Goal: Task Accomplishment & Management: Complete application form

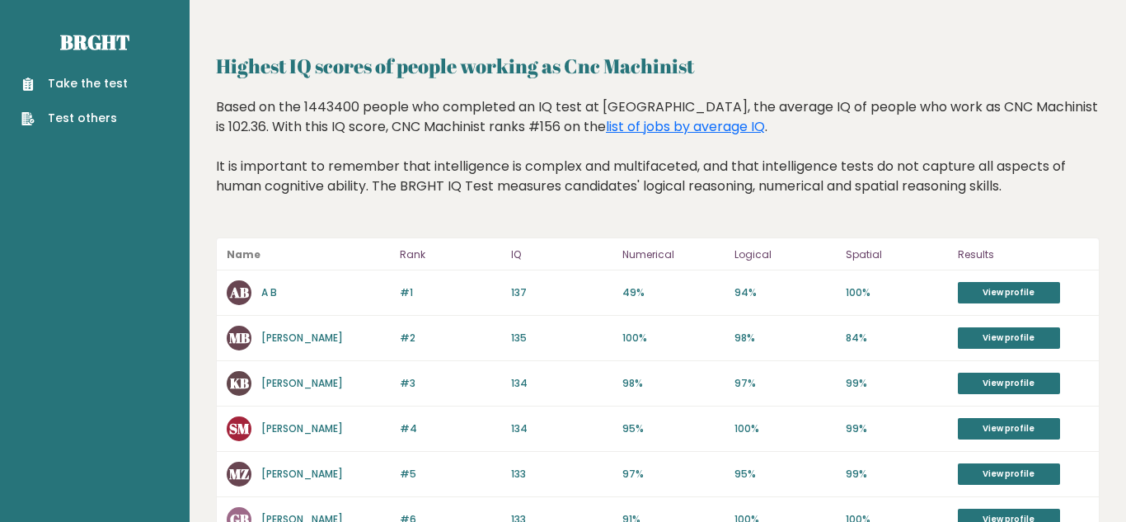
click at [266, 295] on link "A B" at bounding box center [269, 292] width 16 height 14
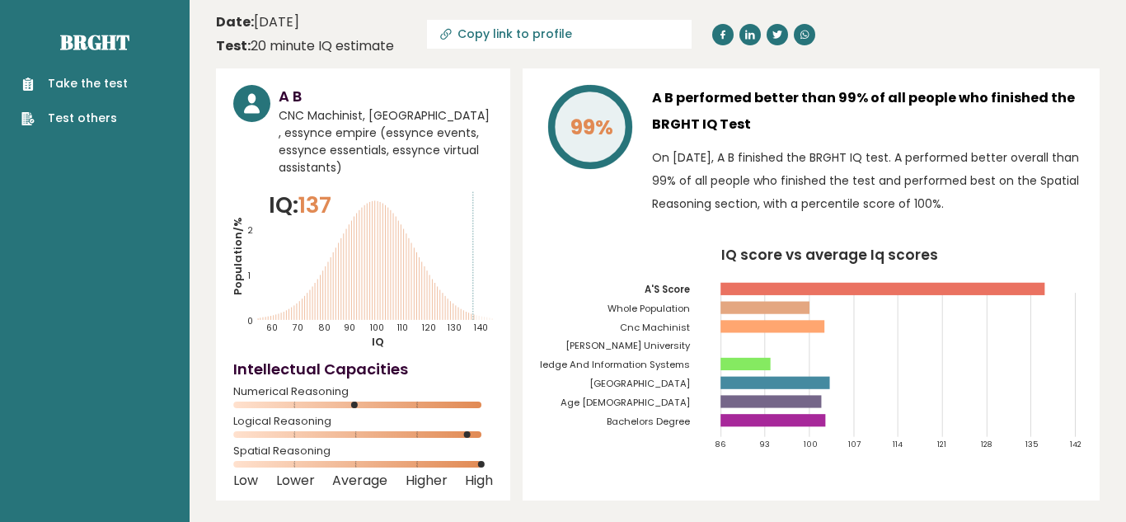
click at [806, 425] on rect at bounding box center [774, 420] width 105 height 12
click at [60, 88] on link "Take the test" at bounding box center [74, 83] width 106 height 17
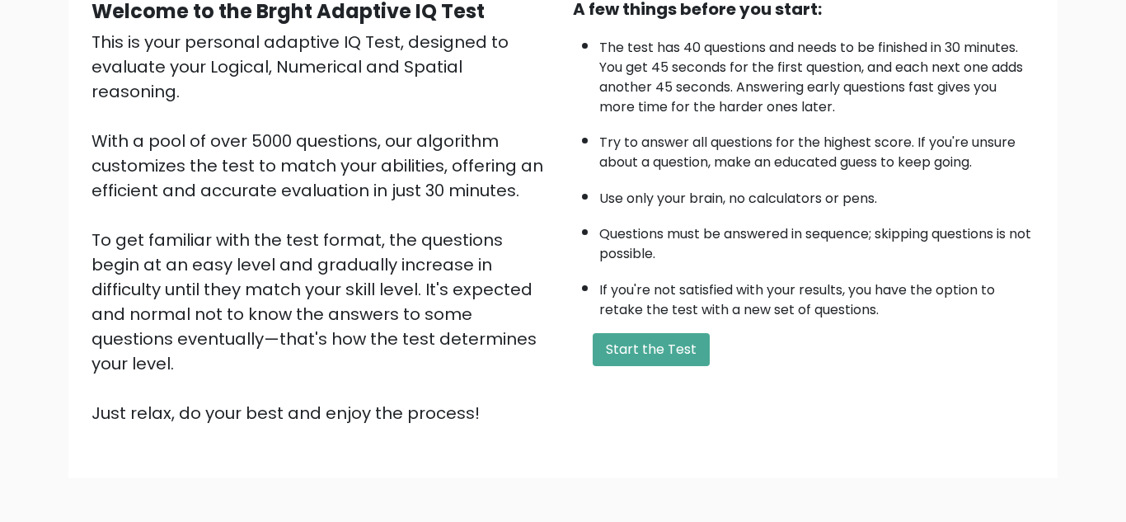
scroll to position [233, 0]
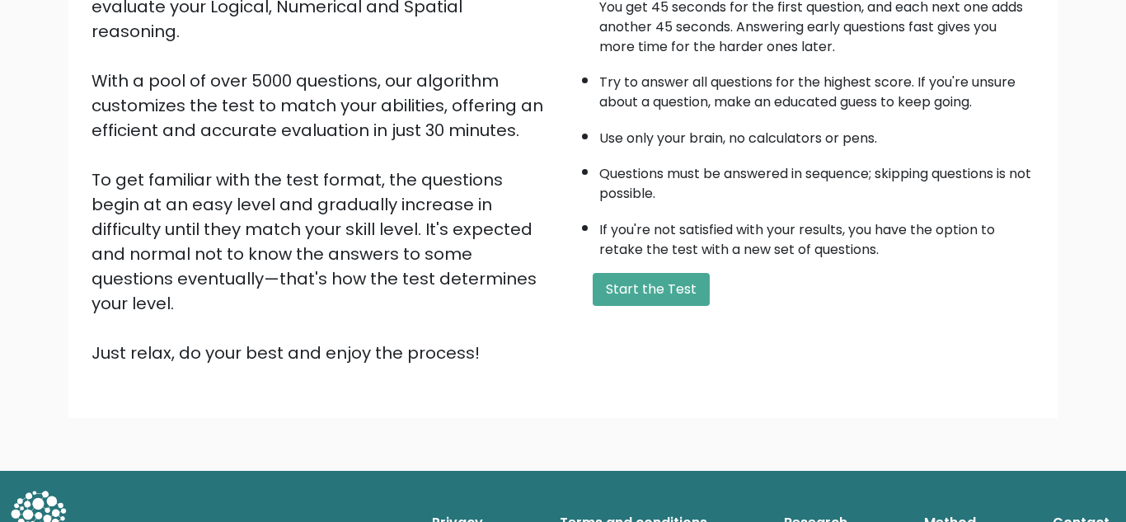
click at [105, 245] on div "This is your personal adaptive IQ Test, designed to evaluate your Logical, Nume…" at bounding box center [323, 167] width 462 height 396
click at [657, 303] on button "Start the Test" at bounding box center [651, 289] width 117 height 33
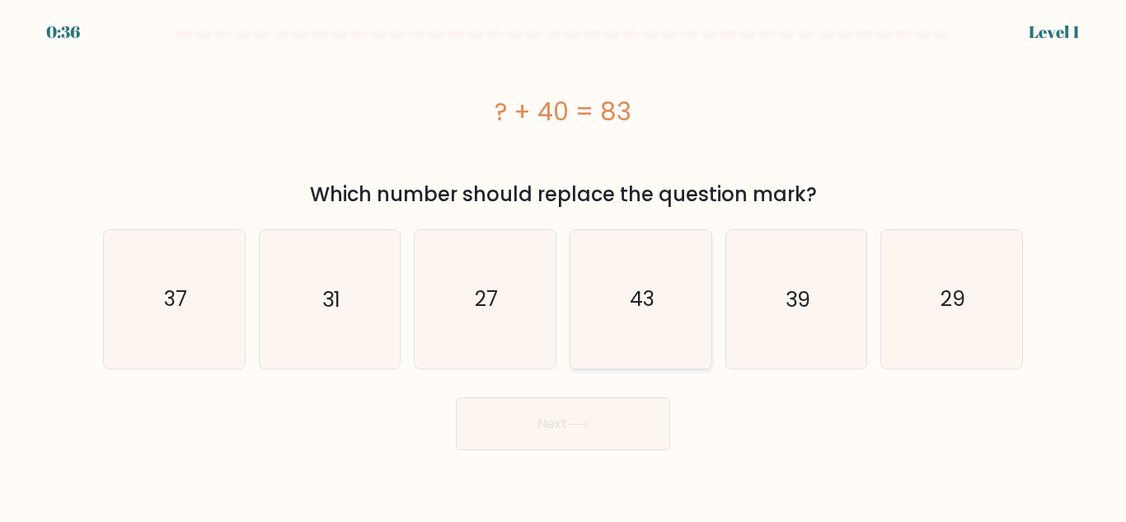
click at [632, 284] on icon "43" at bounding box center [641, 299] width 138 height 138
click at [564, 266] on input "d. 43" at bounding box center [563, 263] width 1 height 4
radio input "true"
click at [633, 438] on button "Next" at bounding box center [563, 423] width 214 height 53
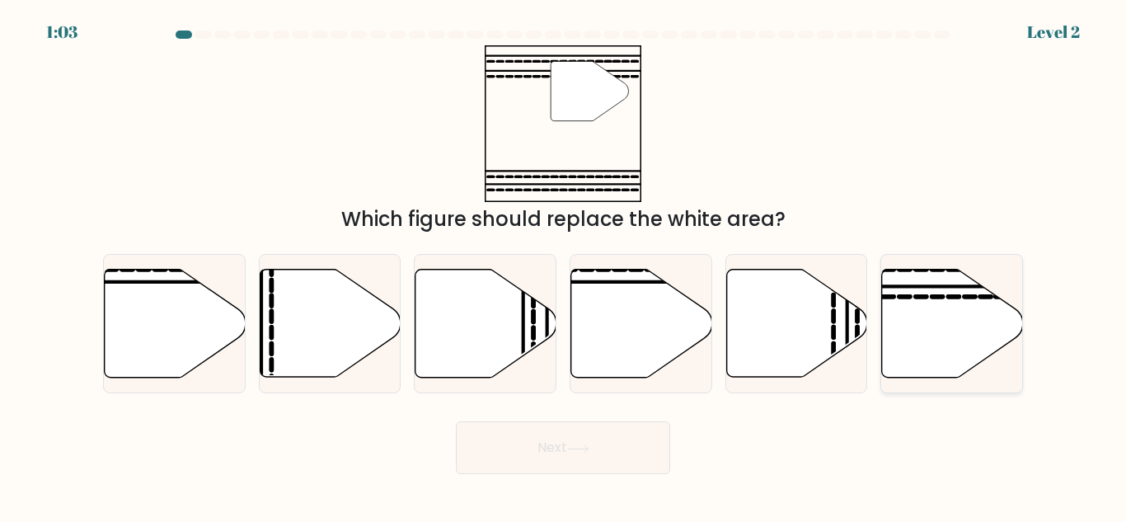
click at [969, 345] on icon at bounding box center [952, 324] width 141 height 108
click at [564, 266] on input "f." at bounding box center [563, 263] width 1 height 4
radio input "true"
click at [532, 460] on button "Next" at bounding box center [563, 447] width 214 height 53
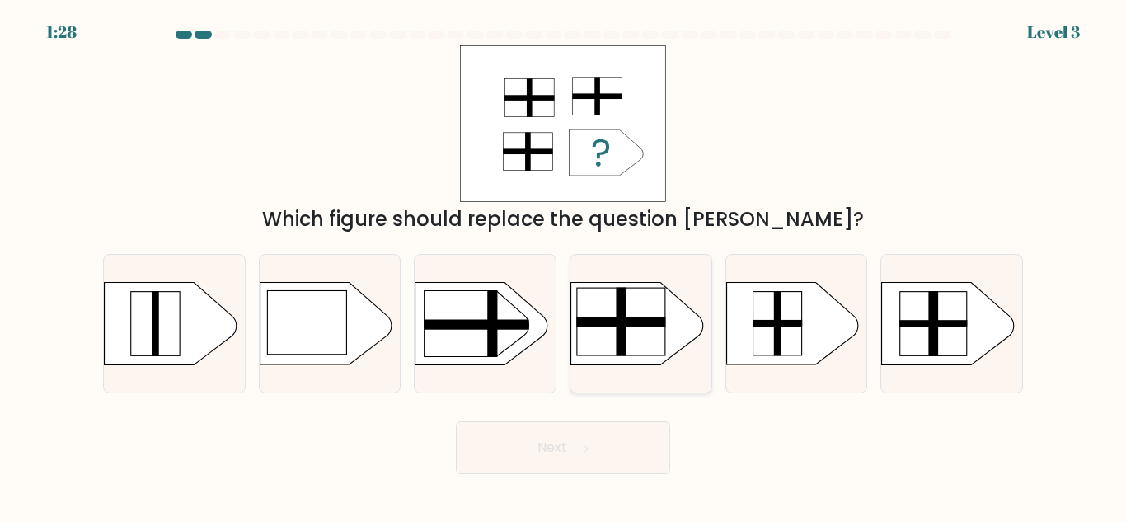
click at [604, 311] on rect at bounding box center [621, 322] width 88 height 68
click at [564, 266] on input "d." at bounding box center [563, 263] width 1 height 4
radio input "true"
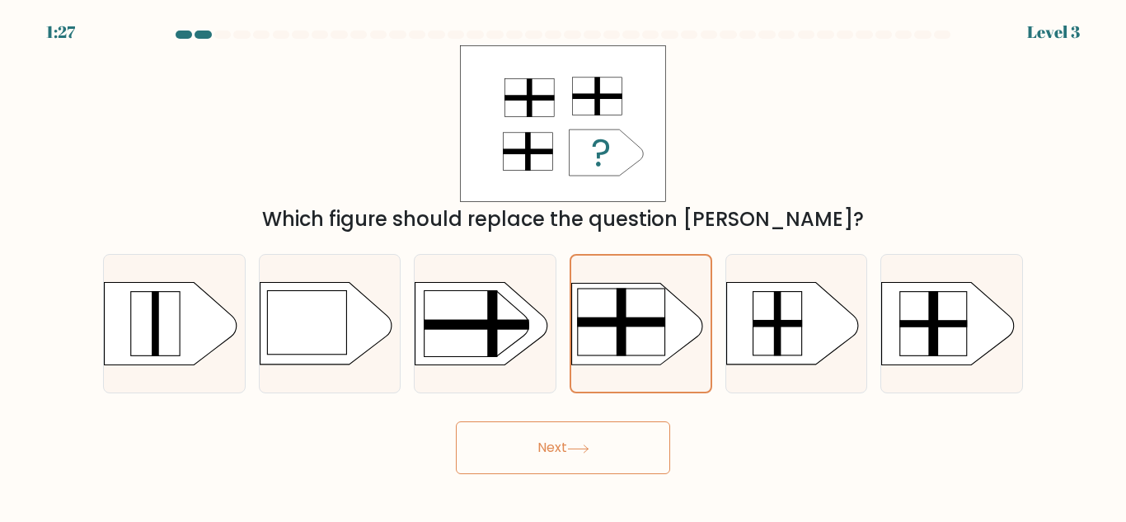
click at [625, 458] on button "Next" at bounding box center [563, 447] width 214 height 53
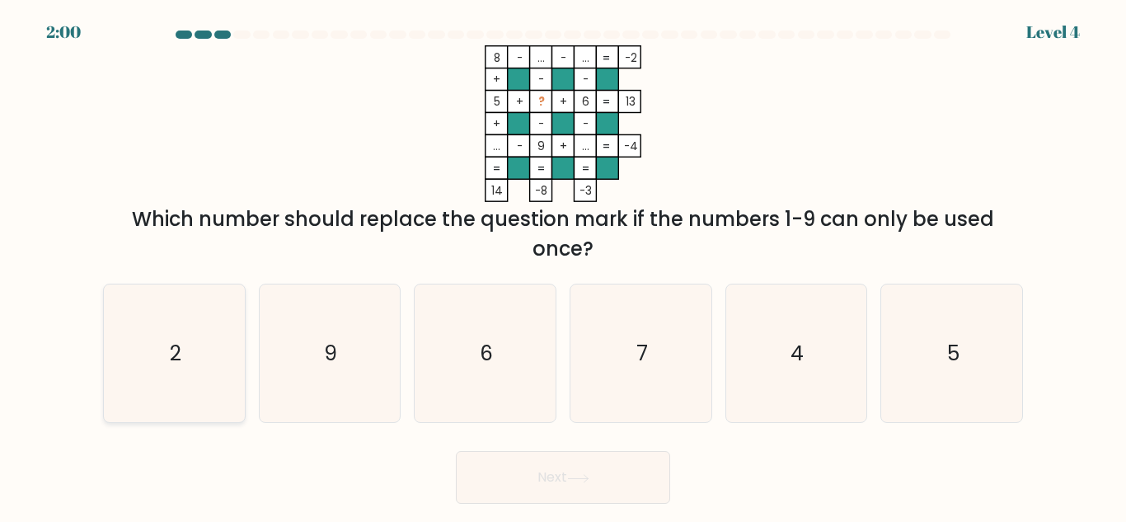
click at [148, 356] on icon "2" at bounding box center [175, 353] width 138 height 138
click at [563, 266] on input "a. 2" at bounding box center [563, 263] width 1 height 4
radio input "true"
click at [487, 473] on button "Next" at bounding box center [563, 477] width 214 height 53
